Goal: Find specific page/section: Find specific page/section

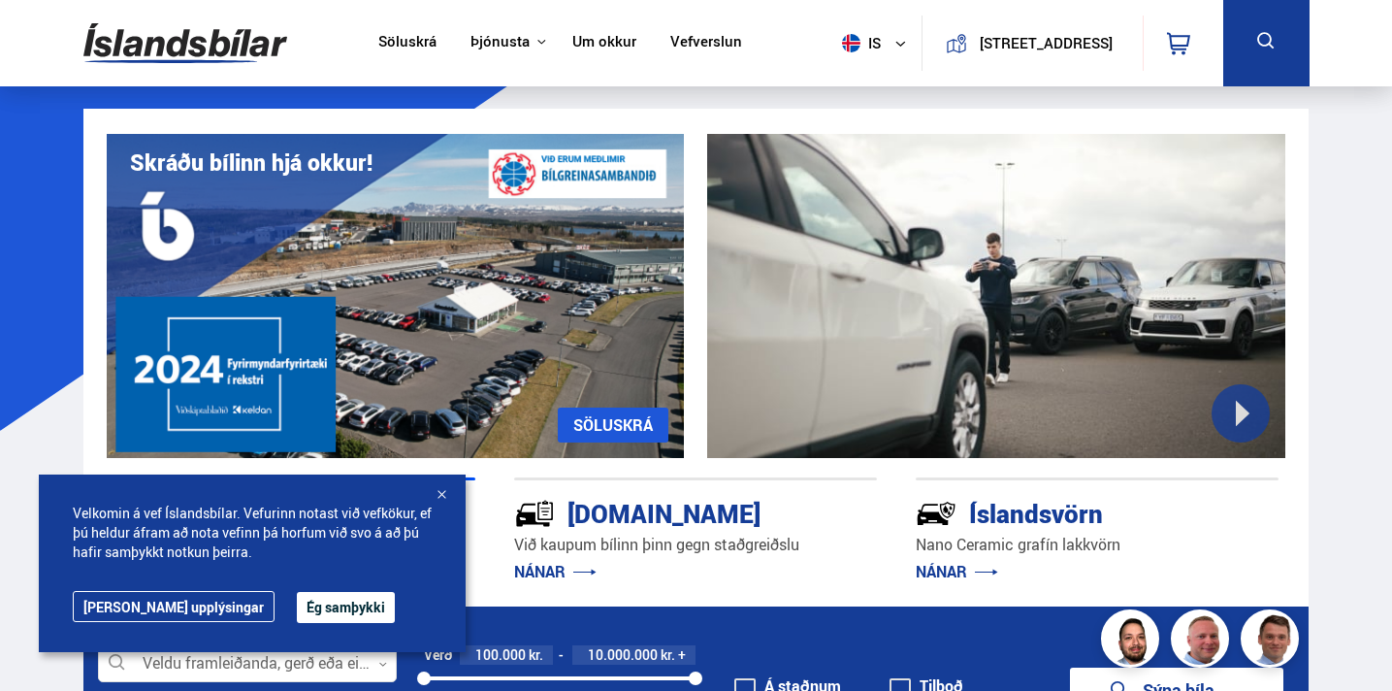
click at [422, 43] on link "Söluskrá" at bounding box center [407, 43] width 58 height 20
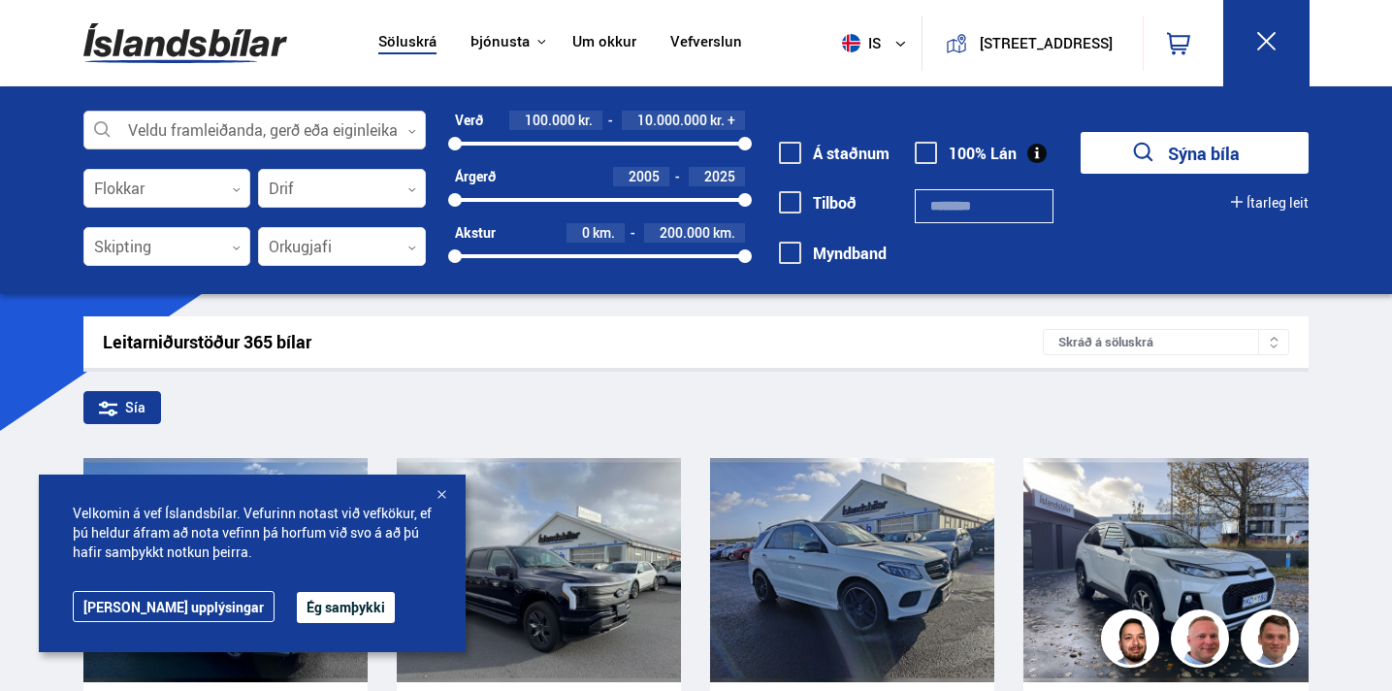
click at [297, 140] on div at bounding box center [254, 131] width 343 height 39
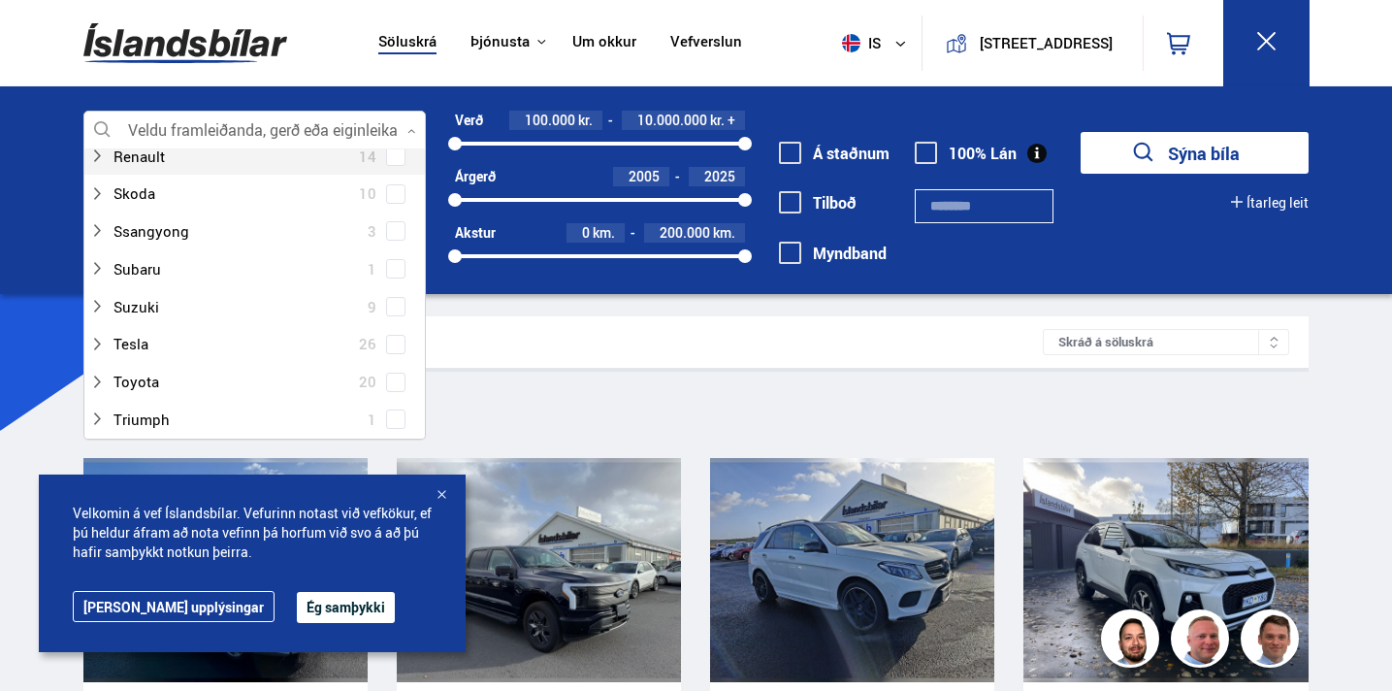
scroll to position [1313, 0]
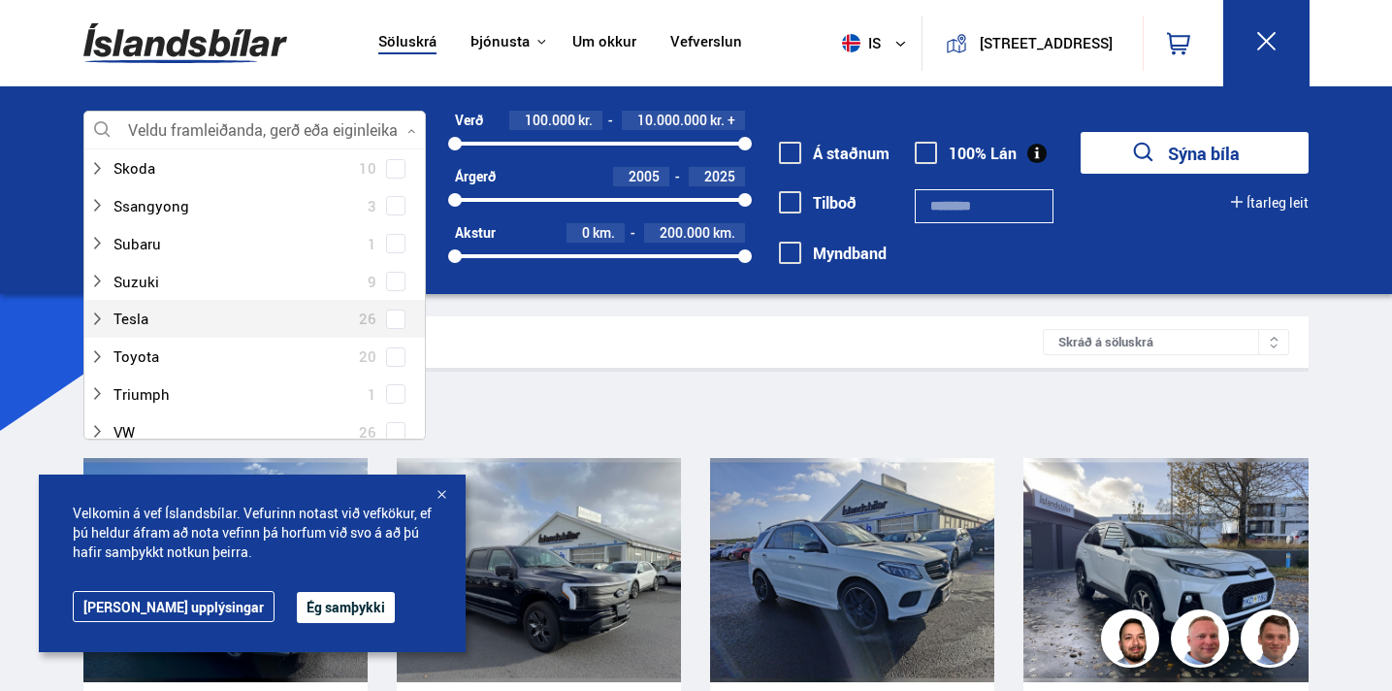
click at [386, 320] on span at bounding box center [395, 318] width 19 height 19
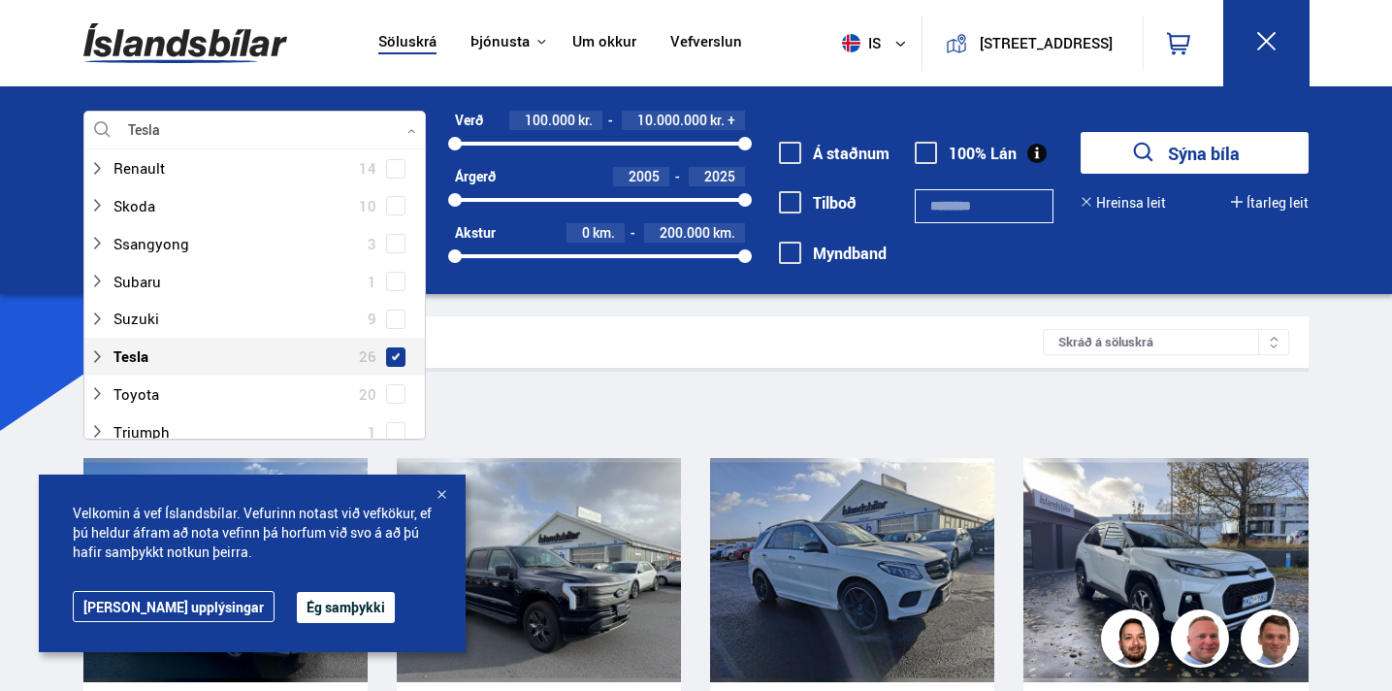
scroll to position [1350, 0]
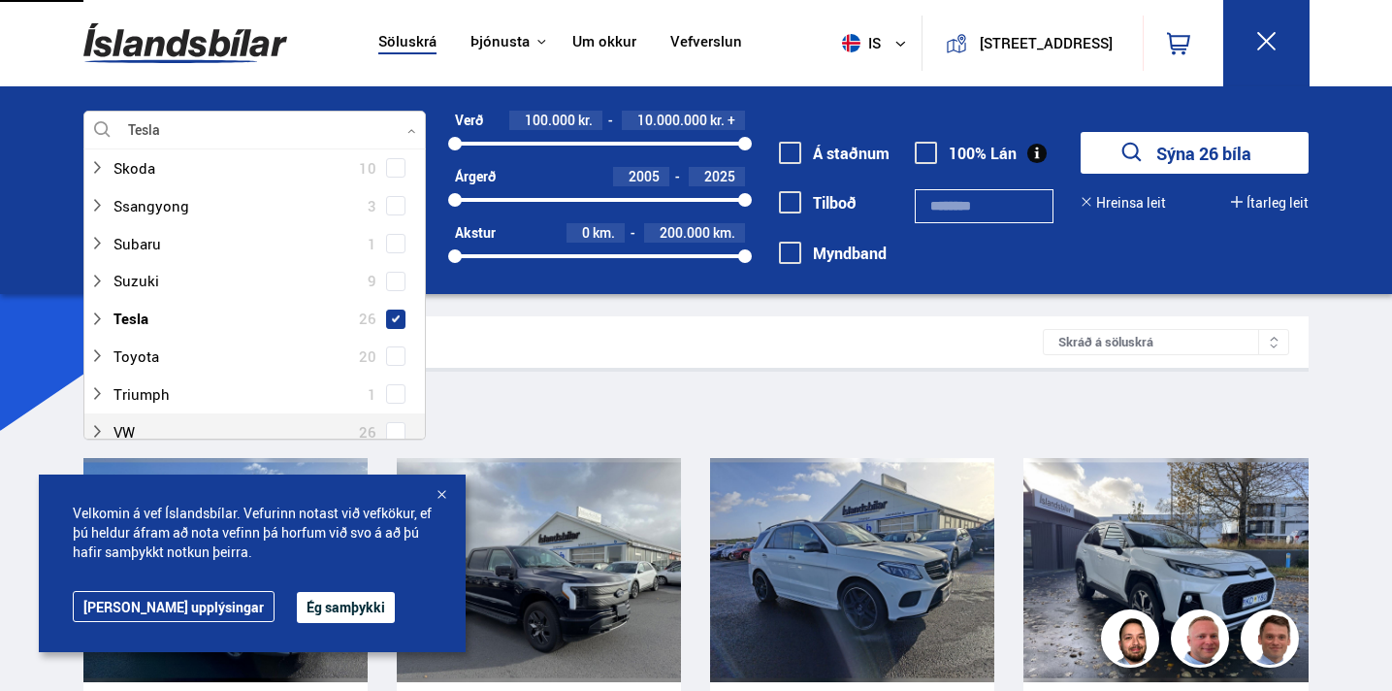
click at [297, 603] on button "Ég samþykki" at bounding box center [346, 607] width 98 height 31
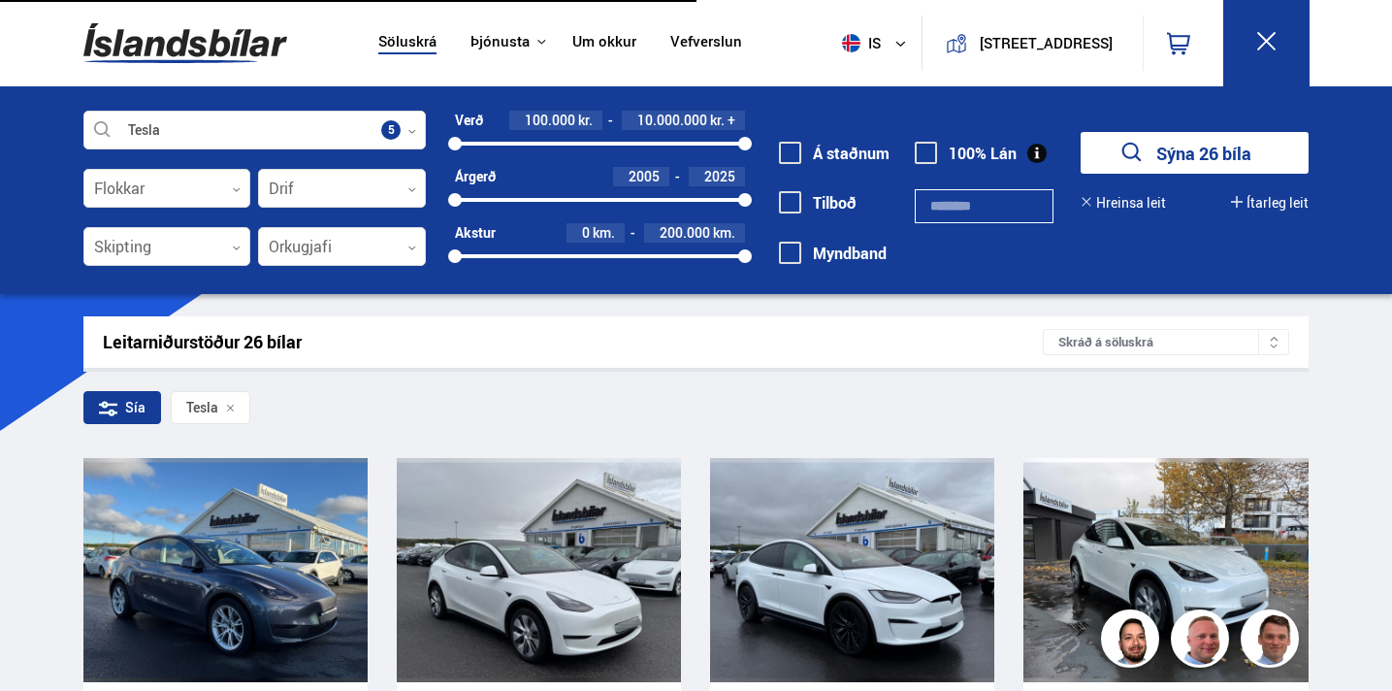
click at [1173, 153] on button "Sýna 26 bíla" at bounding box center [1195, 153] width 228 height 42
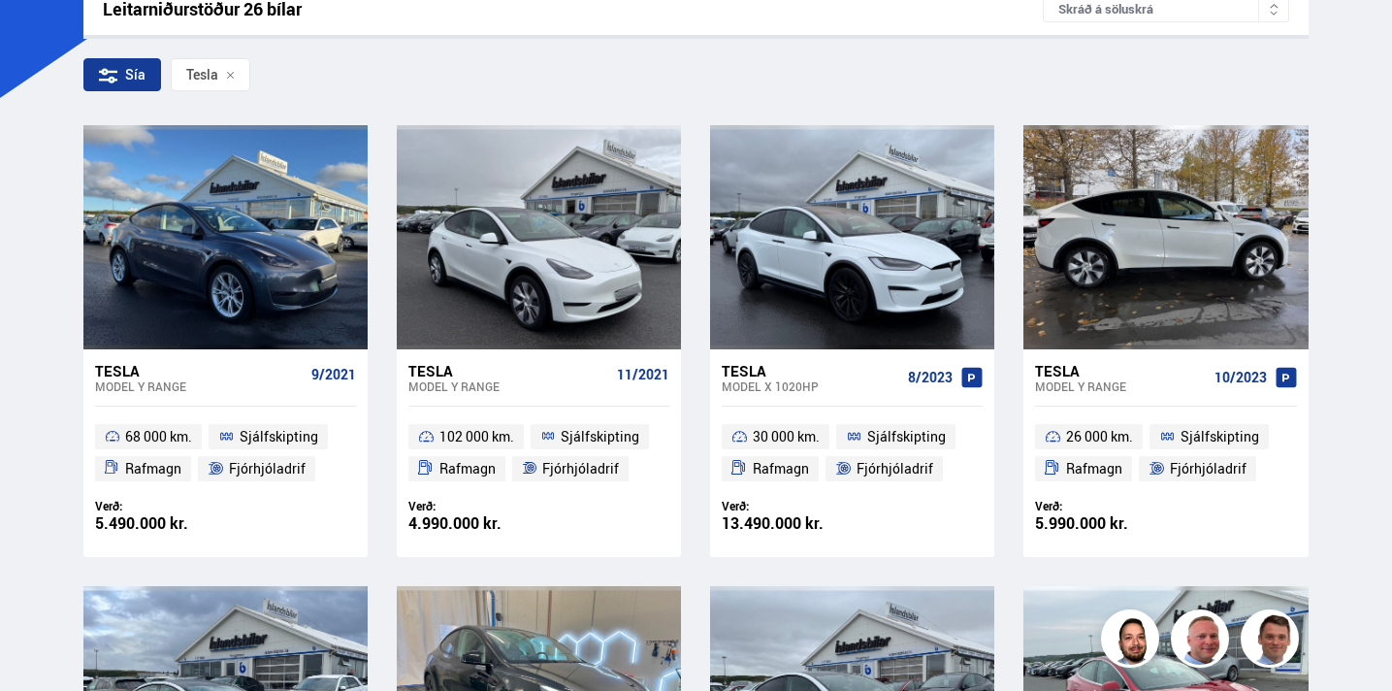
scroll to position [321, 0]
